Goal: Find specific page/section: Find specific page/section

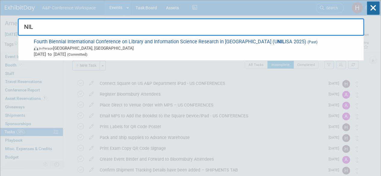
drag, startPoint x: 122, startPoint y: 27, endPoint x: 29, endPoint y: 16, distance: 93.6
click at [29, 16] on div "NIL Fourth Biennial International Conference on Library and Information Science…" at bounding box center [191, 25] width 346 height 20
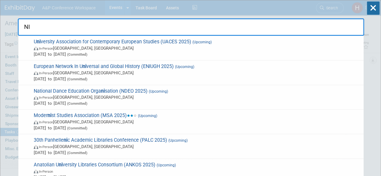
type input "N"
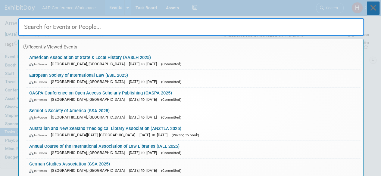
click at [370, 10] on icon at bounding box center [372, 8] width 13 height 13
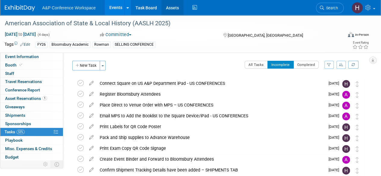
click at [173, 12] on link "Assets" at bounding box center [172, 7] width 22 height 15
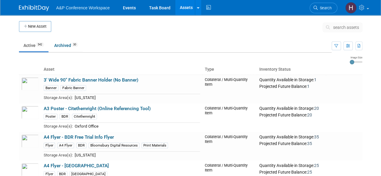
click at [328, 23] on button "search assets" at bounding box center [342, 28] width 40 height 10
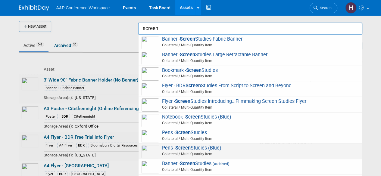
click at [213, 147] on span "Pens - Screen Studies (Blue) Collateral / Multi-Quantity Item" at bounding box center [249, 151] width 217 height 12
type input "Pens - Screen Studies (Blue)"
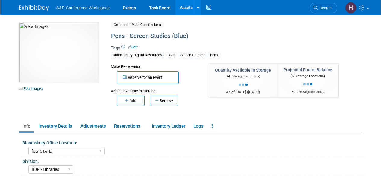
select select "[US_STATE]"
select select "BDR - Libraries"
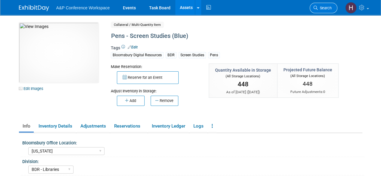
click at [320, 9] on span "Search" at bounding box center [324, 8] width 14 height 5
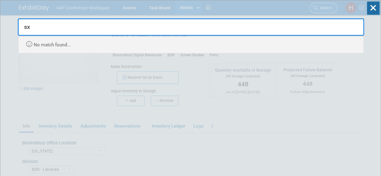
type input "s"
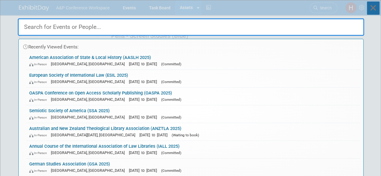
click at [372, 6] on icon at bounding box center [372, 8] width 13 height 13
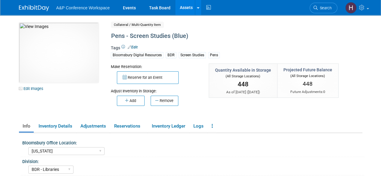
click at [182, 8] on link "Assets" at bounding box center [186, 7] width 22 height 15
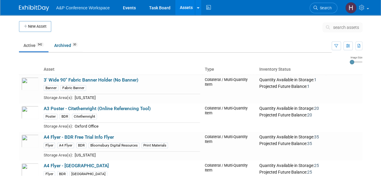
click at [325, 23] on button "search assets" at bounding box center [342, 28] width 40 height 10
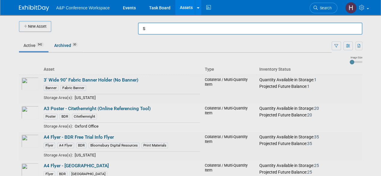
click at [330, 25] on input "s" at bounding box center [250, 29] width 224 height 12
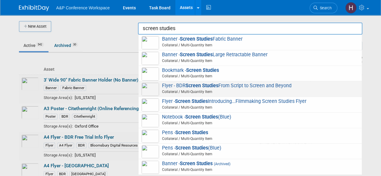
click at [291, 83] on span "Flyer - BDR Screen Studies From Script to Screen and Beyond Collateral / Multi-…" at bounding box center [249, 89] width 217 height 12
type input "Flyer - BDR Screen Studies From Script to Screen and Beyond"
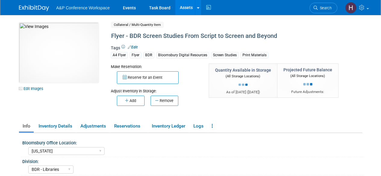
select select "[US_STATE]"
select select "BDR - Libraries"
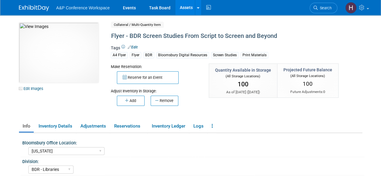
click at [186, 13] on link "Assets" at bounding box center [186, 7] width 22 height 15
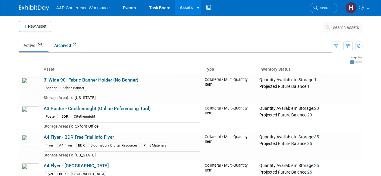
click at [335, 28] on span "search assets" at bounding box center [346, 27] width 26 height 5
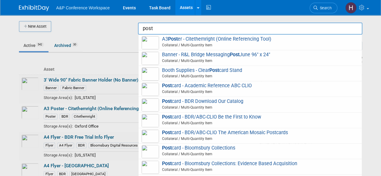
drag, startPoint x: 173, startPoint y: 30, endPoint x: 136, endPoint y: 29, distance: 37.0
click at [136, 29] on body "A&P Conference Workspace Events Task Board Assets New Asset Search Assets Bulk …" at bounding box center [190, 88] width 381 height 176
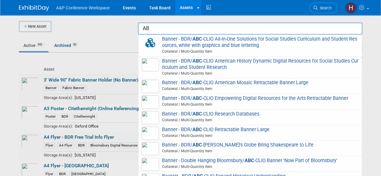
type input "A"
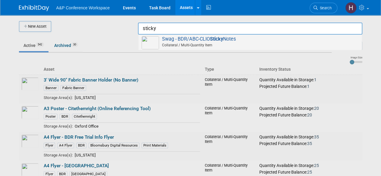
click at [153, 40] on img at bounding box center [149, 42] width 17 height 13
type input "Swag - BDR/ABC-CLIO Sticky Notes"
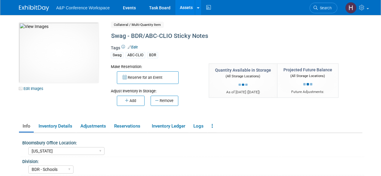
select select "[US_STATE]"
select select "BDR - Schools"
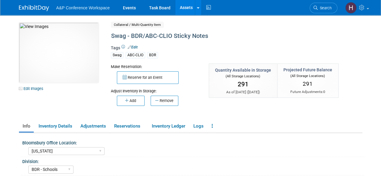
click at [181, 9] on link "Assets" at bounding box center [186, 7] width 22 height 15
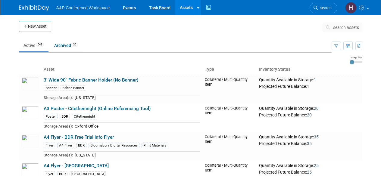
click at [341, 26] on span "search assets" at bounding box center [346, 27] width 26 height 5
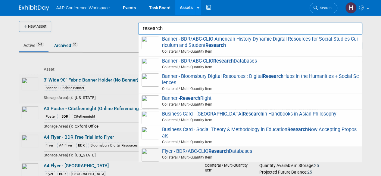
click at [266, 150] on span "Flyer - BDR/ABC-CLIO Research Databases Collateral / Multi-Quantity Item" at bounding box center [249, 154] width 217 height 12
type input "Flyer - BDR/ABC-CLIO Research Databases"
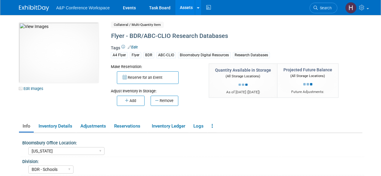
select select "[US_STATE]"
select select "BDR - Schools"
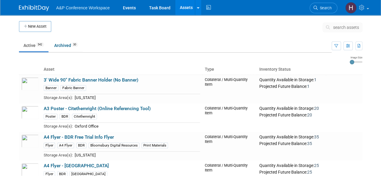
click at [339, 27] on span "search assets" at bounding box center [346, 27] width 26 height 5
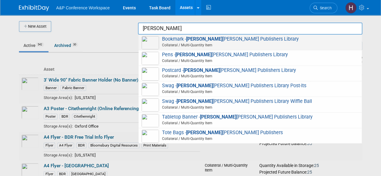
click at [318, 36] on span "Bookmark - Jessica Kingsley Publishers Library Collateral / Multi-Quantity Item" at bounding box center [249, 42] width 217 height 12
type input "Bookmark - Jessica Kingsley Publishers Library"
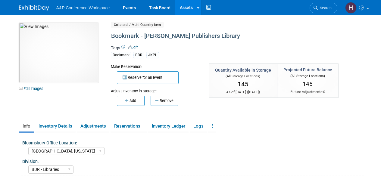
select select "[GEOGRAPHIC_DATA], [US_STATE]"
select select "BDR - Libraries"
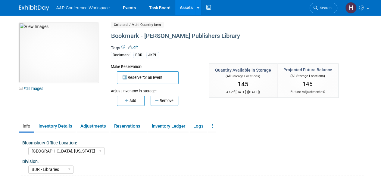
click at [186, 5] on link "Assets" at bounding box center [186, 7] width 22 height 15
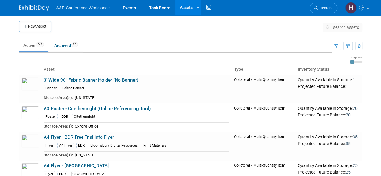
click at [341, 29] on span "search assets" at bounding box center [346, 27] width 26 height 5
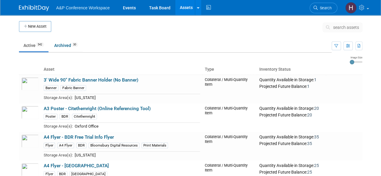
click at [340, 29] on span "search assets" at bounding box center [346, 27] width 26 height 5
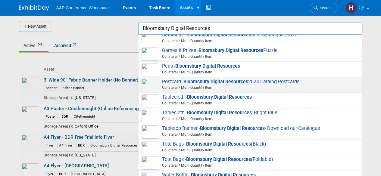
scroll to position [120, 0]
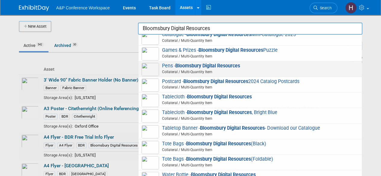
click at [196, 69] on span "Collateral / Multi-Quantity Item" at bounding box center [250, 71] width 215 height 5
type input "Pens - Bloomsbury Digital Resources"
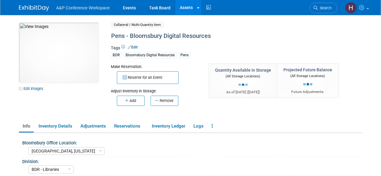
select select "[GEOGRAPHIC_DATA], [US_STATE]"
select select "BDR - Libraries"
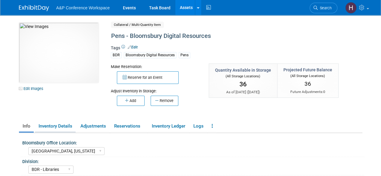
click at [66, 128] on link "Inventory Details" at bounding box center [55, 126] width 41 height 11
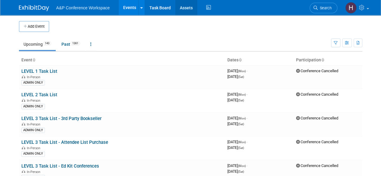
click at [189, 8] on link "Assets" at bounding box center [186, 7] width 22 height 15
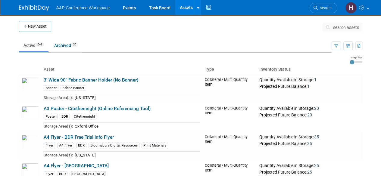
click at [347, 27] on span "search assets" at bounding box center [346, 27] width 26 height 5
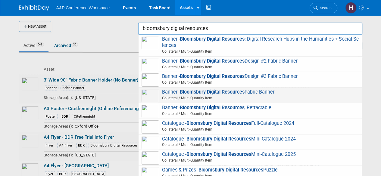
scroll to position [120, 0]
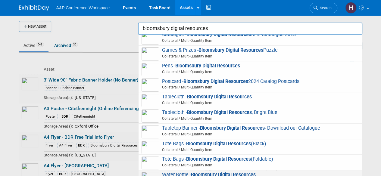
click at [179, 173] on span "Water Bottle - Bloomsbury Digital Resources Collateral / Multi-Quantity Item" at bounding box center [249, 178] width 217 height 12
type input "Water Bottle - Bloomsbury Digital Resources"
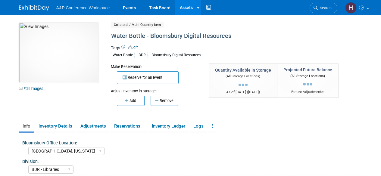
select select "[GEOGRAPHIC_DATA], [US_STATE]"
select select "BDR - Libraries"
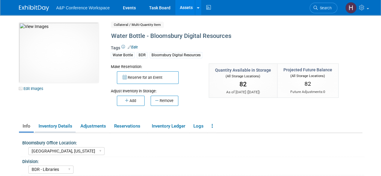
click at [63, 124] on link "Inventory Details" at bounding box center [55, 126] width 41 height 11
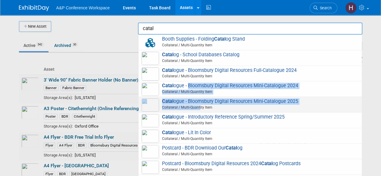
drag, startPoint x: 188, startPoint y: 89, endPoint x: 199, endPoint y: 104, distance: 19.0
click at [199, 104] on div "Booth Supplies - Folding Catal og Stand Collateral / Multi-Quantity Item Catal …" at bounding box center [250, 110] width 224 height 150
click at [196, 101] on span "Catal ogue - Bloomsbury Digital Resources Mini-Catalogue 2025 Collateral / Mult…" at bounding box center [249, 104] width 217 height 12
type input "Catalogue - Bloomsbury Digital Resources Mini-Catalogue 2025"
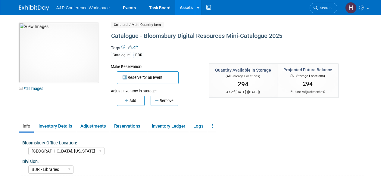
select select "[GEOGRAPHIC_DATA], [US_STATE]"
select select "BDR - Libraries"
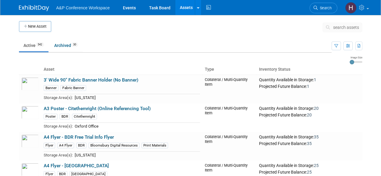
click at [353, 27] on span "search assets" at bounding box center [346, 27] width 26 height 5
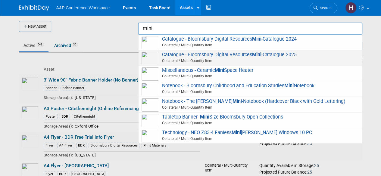
click at [296, 56] on span "Catalogue - Bloomsbury Digital Resources Mini -Catalogue 2025 Collateral / Mult…" at bounding box center [249, 58] width 217 height 12
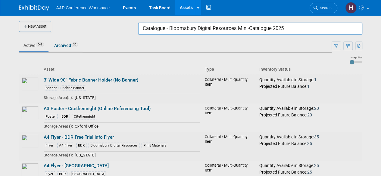
drag, startPoint x: 288, startPoint y: 33, endPoint x: 115, endPoint y: 22, distance: 173.0
click at [115, 22] on body "A&P Conference Workspace Events Task Board Assets New Asset Search Assets Bulk …" at bounding box center [190, 88] width 381 height 176
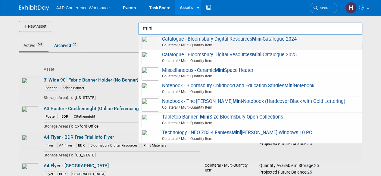
click at [178, 41] on span "Catalogue - Bloomsbury Digital Resources Mini -Catalogue 2024 Collateral / Mult…" at bounding box center [249, 42] width 217 height 12
type input "Catalogue - Bloomsbury Digital Resources Mini-Catalogue 2024"
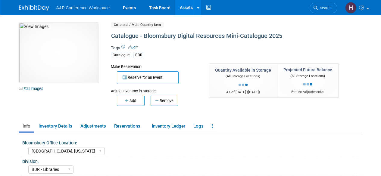
select select "[GEOGRAPHIC_DATA], [US_STATE]"
select select "BDR - Libraries"
select select "[GEOGRAPHIC_DATA], [US_STATE]"
select select "BDR - Libraries"
select select "[PERSON_NAME]"
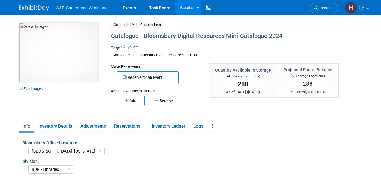
select select "[GEOGRAPHIC_DATA], [US_STATE]"
select select "BDR - Libraries"
select select "[PERSON_NAME]"
